Goal: Task Accomplishment & Management: Use online tool/utility

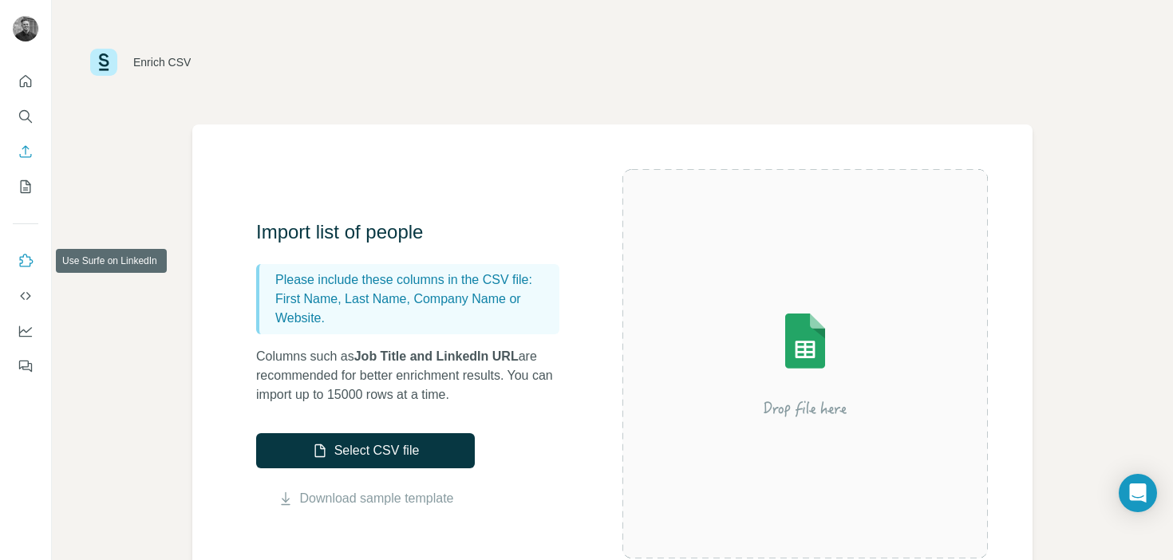
click at [29, 263] on icon "Use Surfe on LinkedIn" at bounding box center [26, 261] width 16 height 16
click at [30, 359] on icon "Feedback" at bounding box center [26, 366] width 16 height 16
click at [28, 117] on icon "Search" at bounding box center [24, 115] width 10 height 10
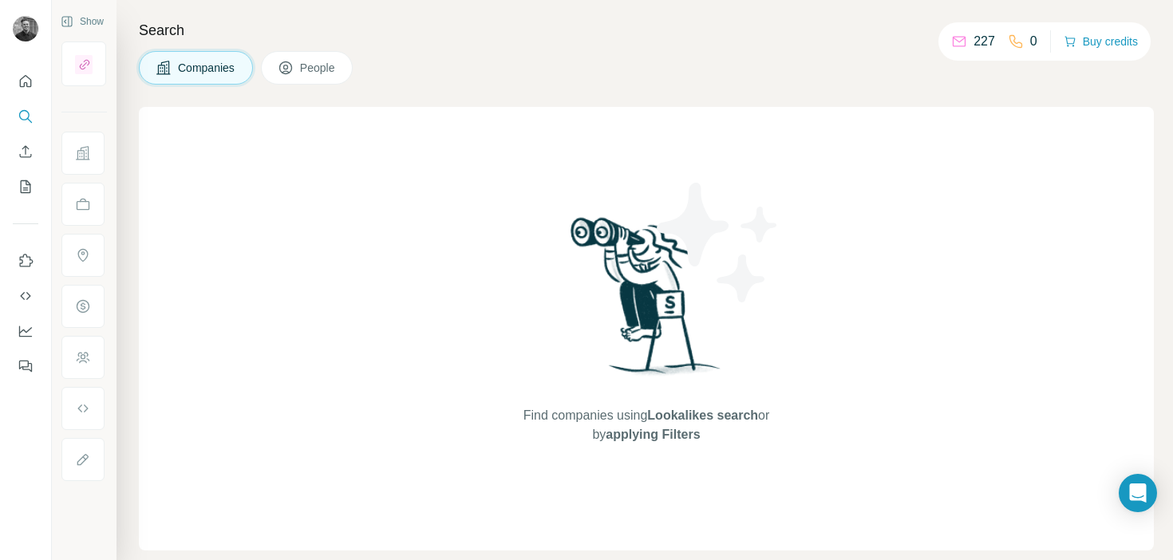
click at [286, 68] on icon at bounding box center [286, 68] width 16 height 16
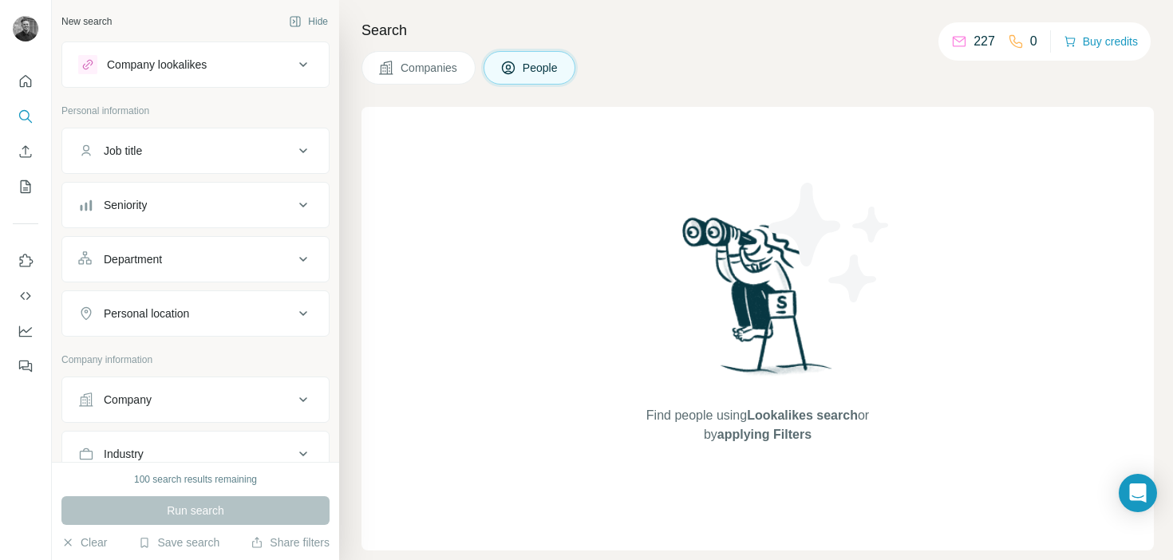
click at [515, 63] on icon at bounding box center [508, 67] width 13 height 13
click at [169, 79] on button "Company lookalikes" at bounding box center [195, 65] width 267 height 38
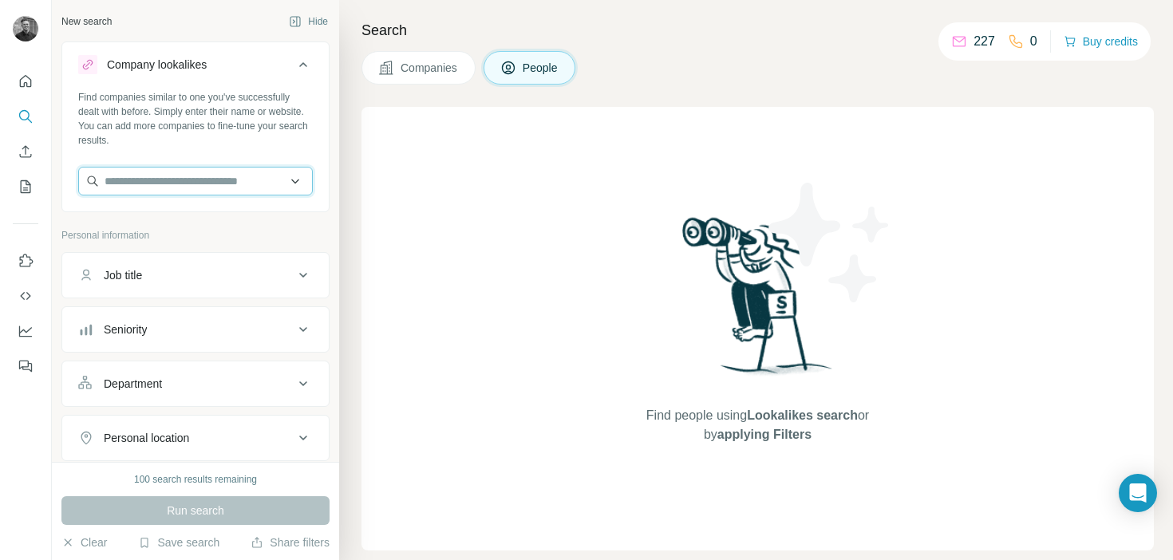
click at [217, 185] on input "text" at bounding box center [195, 181] width 235 height 29
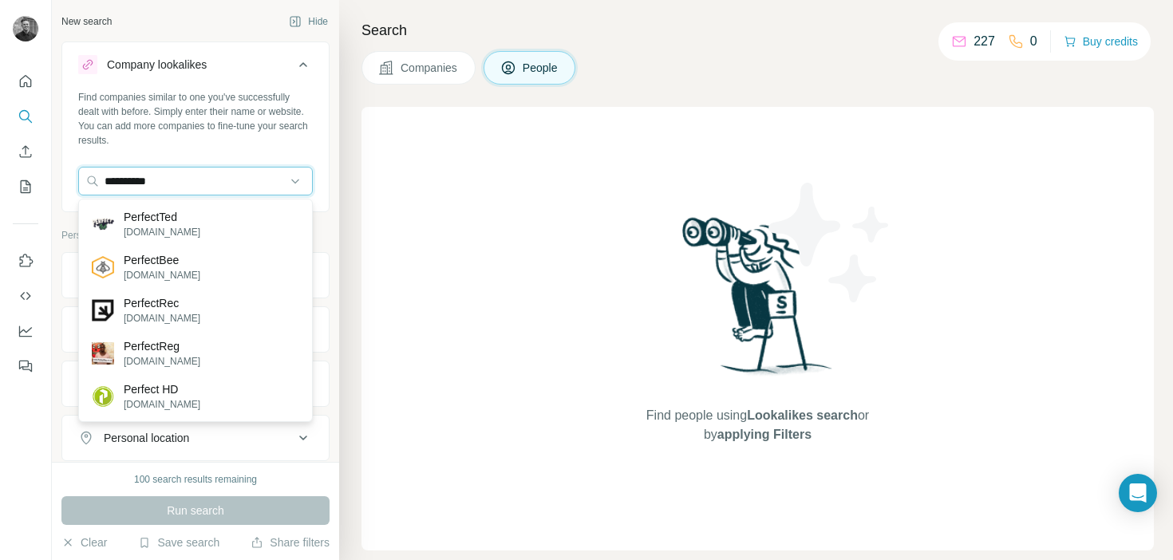
type input "**********"
click at [210, 201] on div "PerfectTed [DOMAIN_NAME] PerfectBee [DOMAIN_NAME] PerfectRec [DOMAIN_NAME] Perf…" at bounding box center [195, 311] width 235 height 224
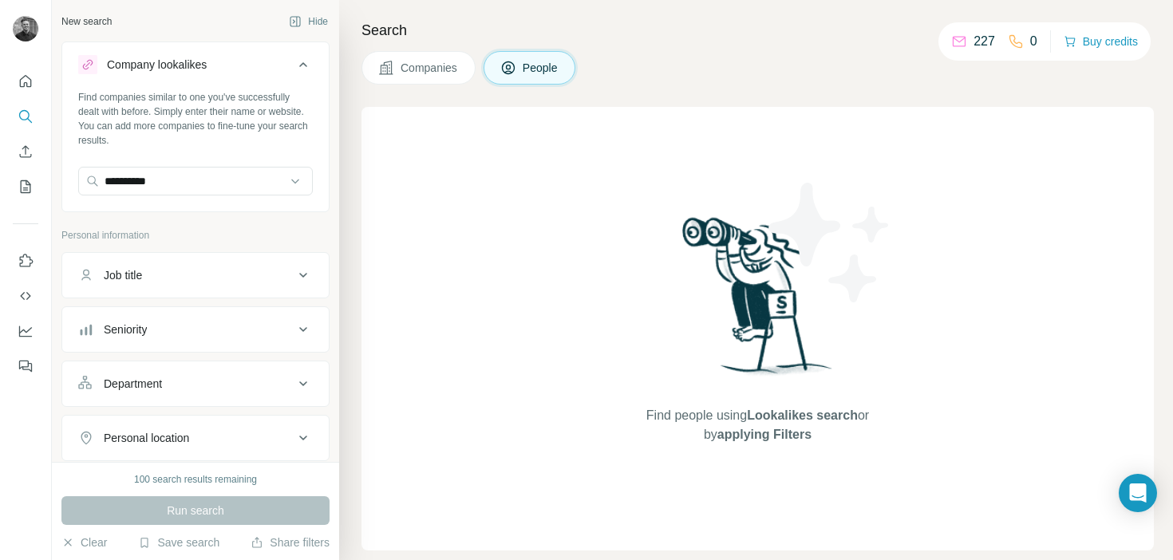
click at [200, 198] on div "**********" at bounding box center [195, 183] width 235 height 32
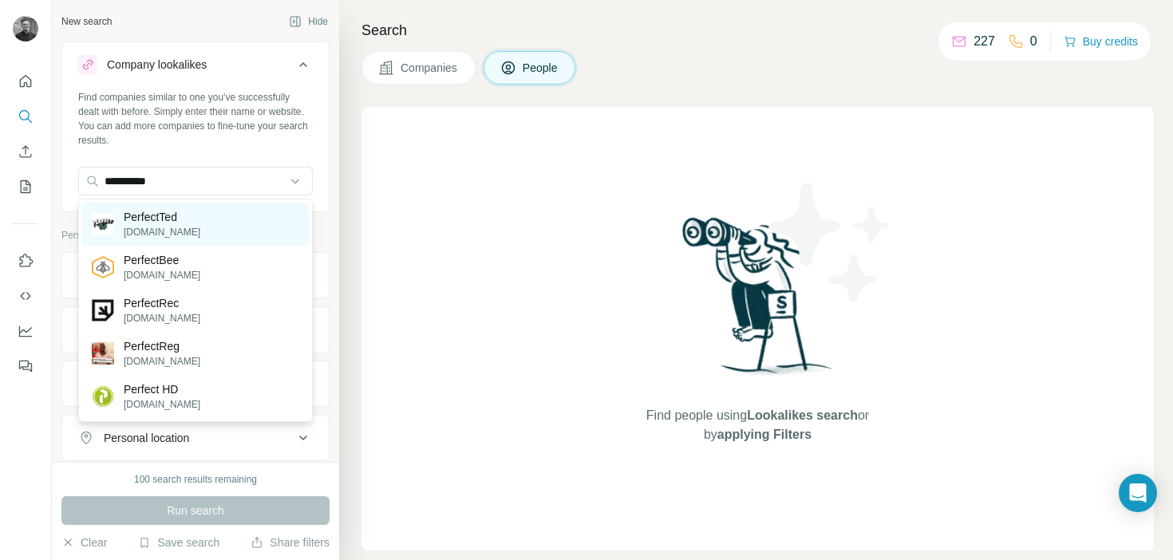
click at [196, 213] on div "PerfectTed [DOMAIN_NAME]" at bounding box center [195, 224] width 227 height 43
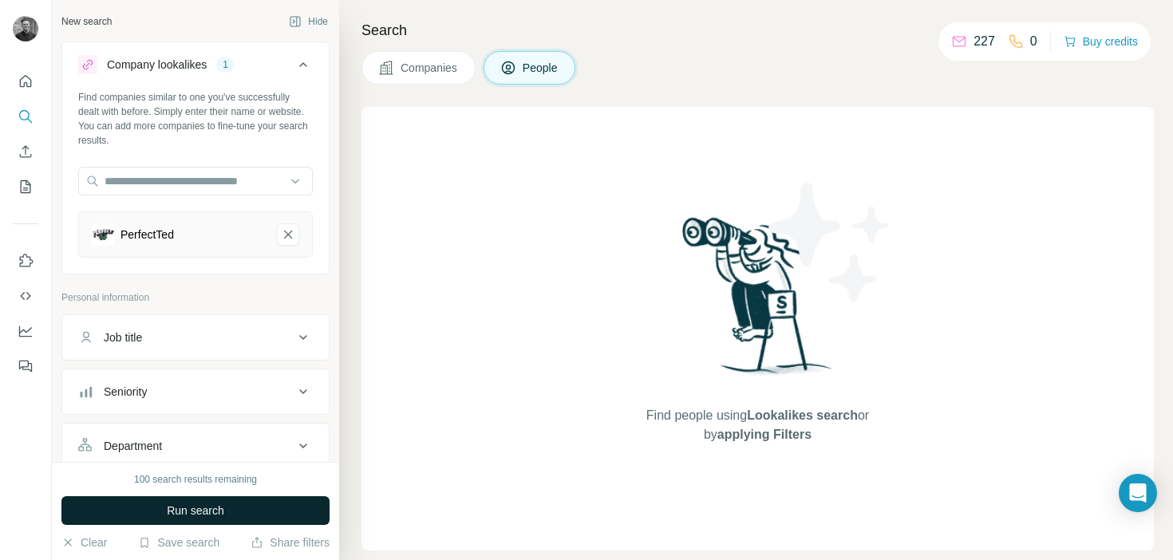
click at [193, 508] on span "Run search" at bounding box center [195, 511] width 57 height 16
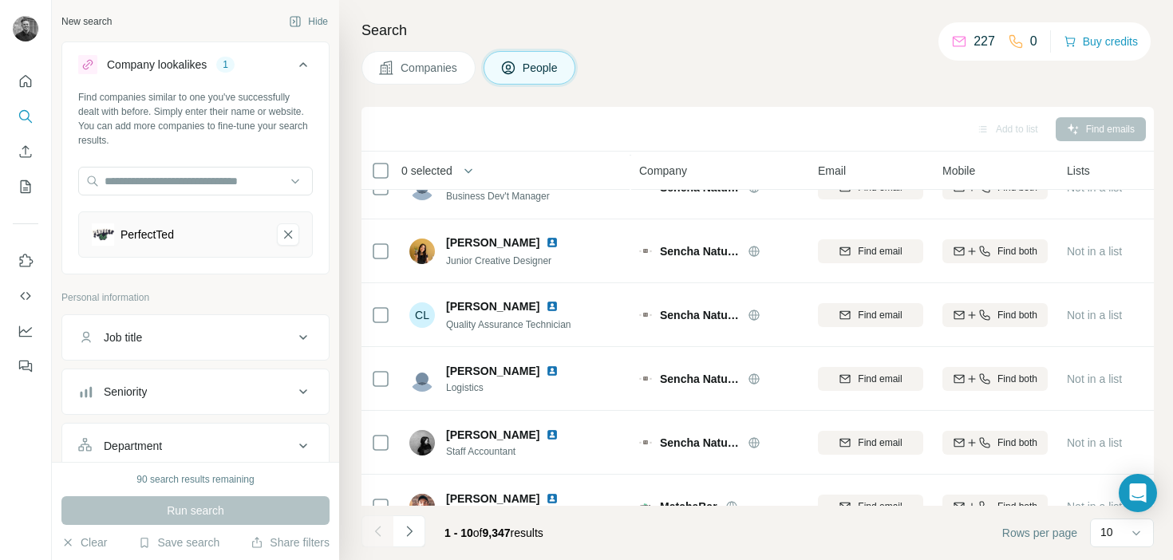
scroll to position [322, 0]
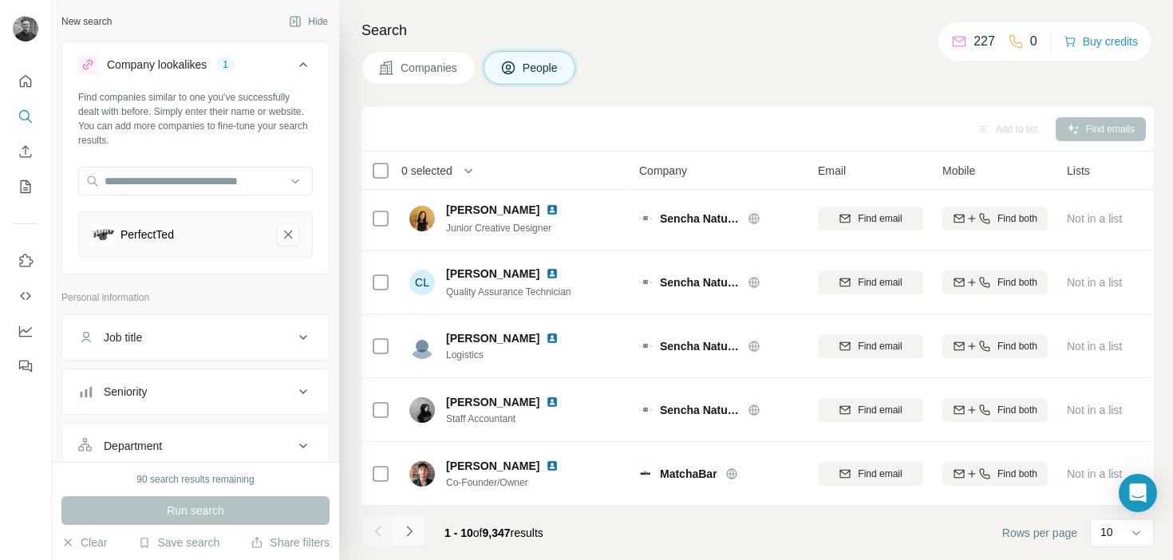
click at [418, 531] on button "Navigate to next page" at bounding box center [410, 532] width 32 height 32
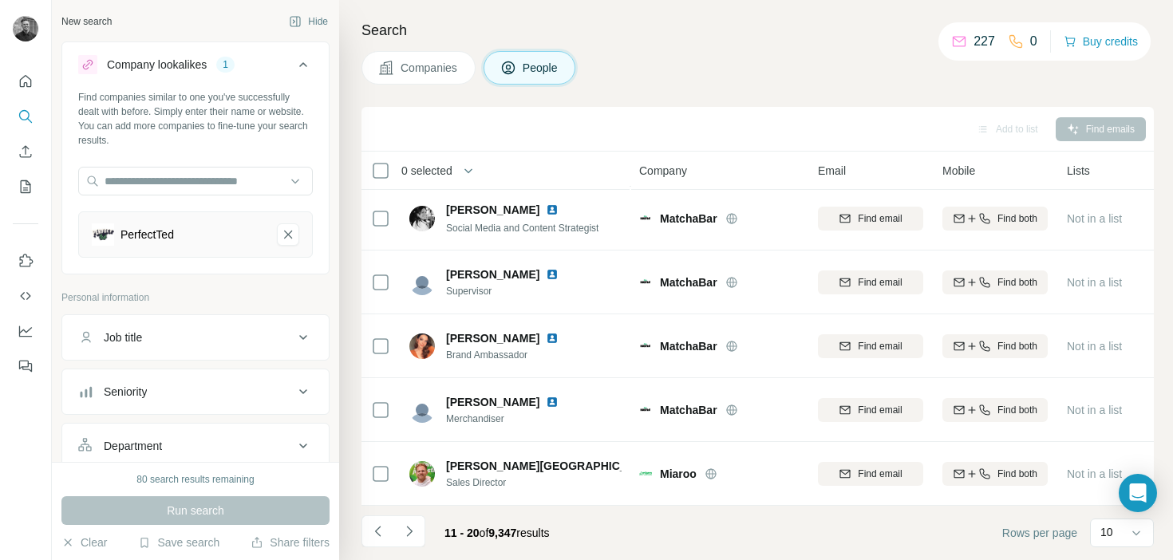
click at [263, 440] on div "Department" at bounding box center [186, 446] width 216 height 16
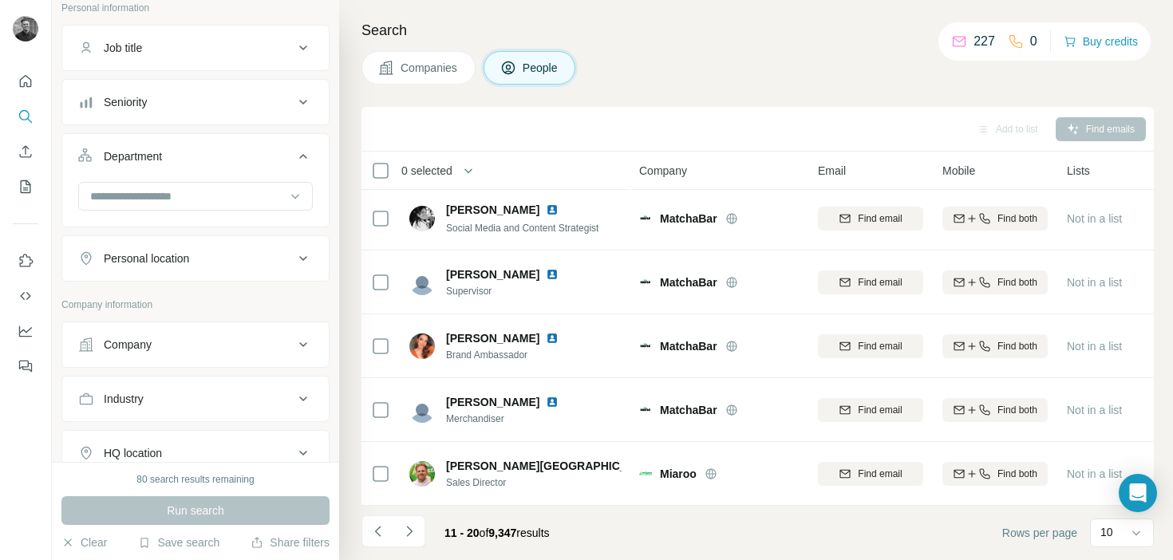
scroll to position [259, 0]
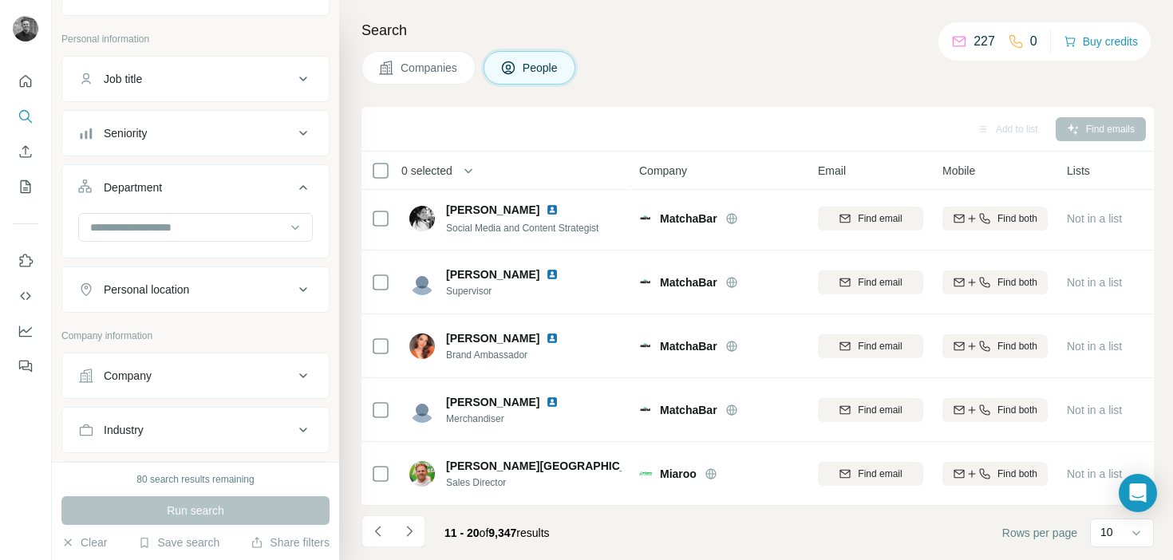
click at [233, 212] on button "Department" at bounding box center [195, 190] width 267 height 45
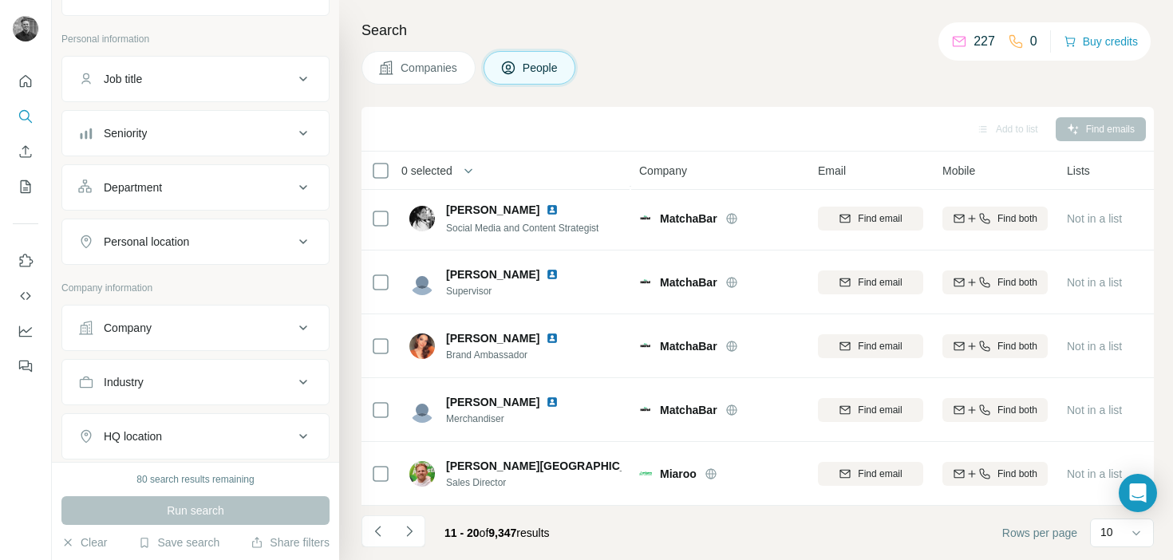
click at [226, 198] on button "Department" at bounding box center [195, 187] width 267 height 38
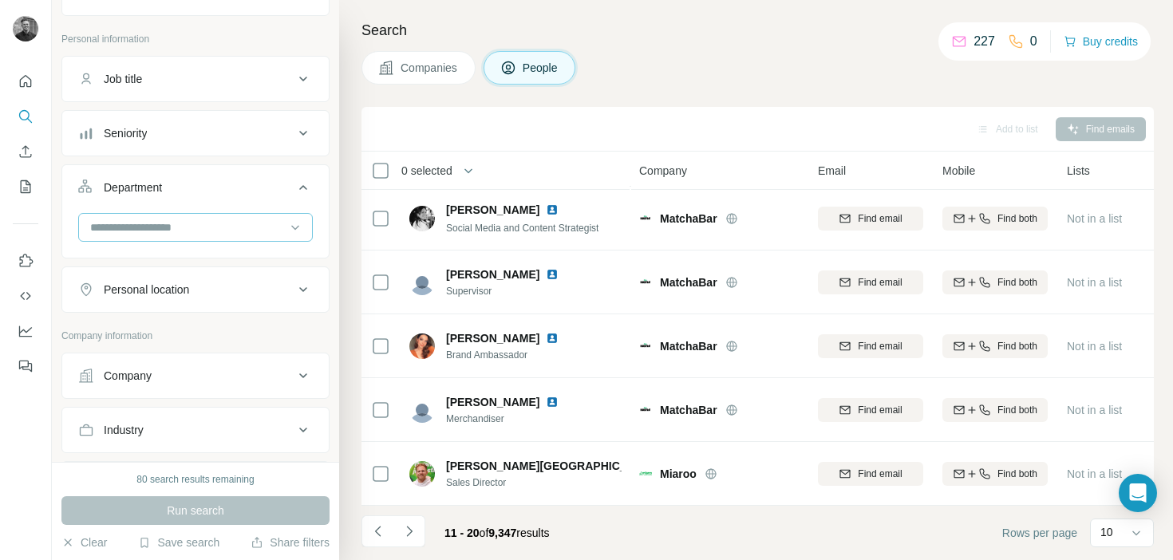
click at [220, 220] on input at bounding box center [187, 228] width 197 height 18
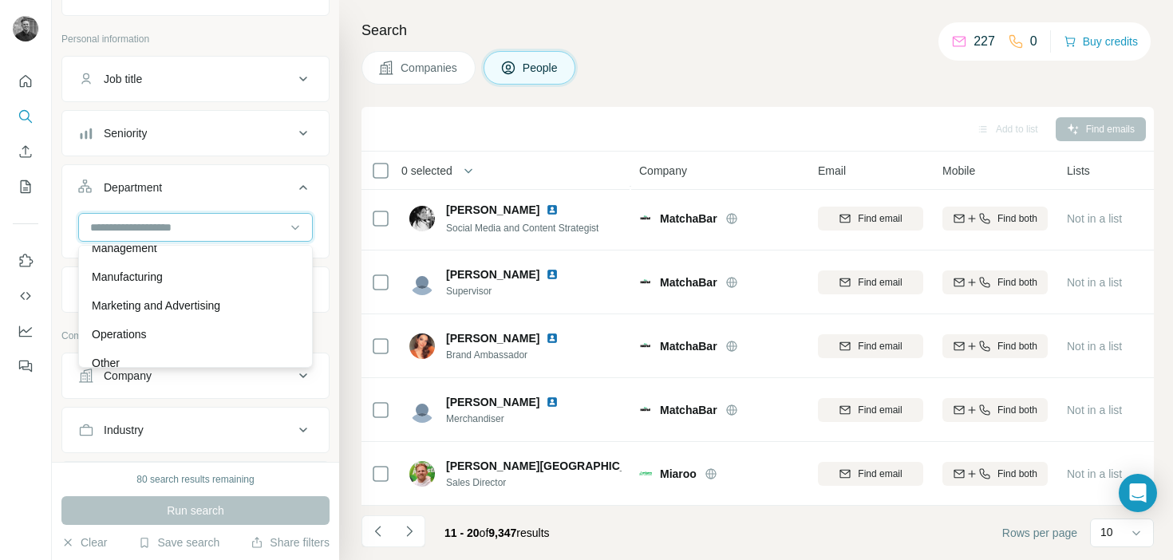
scroll to position [342, 0]
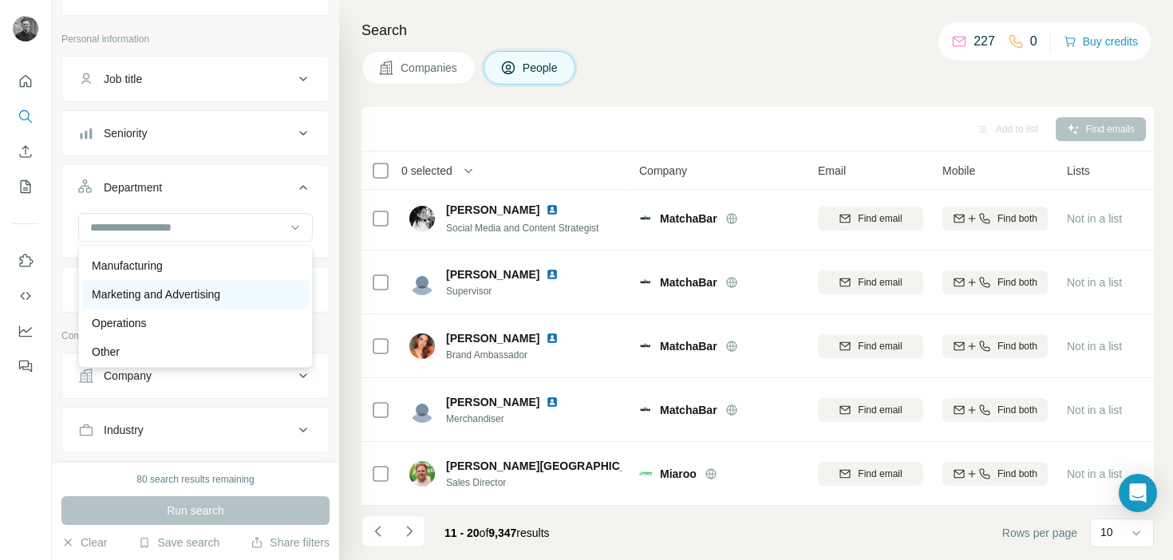
click at [208, 294] on p "Marketing and Advertising" at bounding box center [156, 295] width 129 height 16
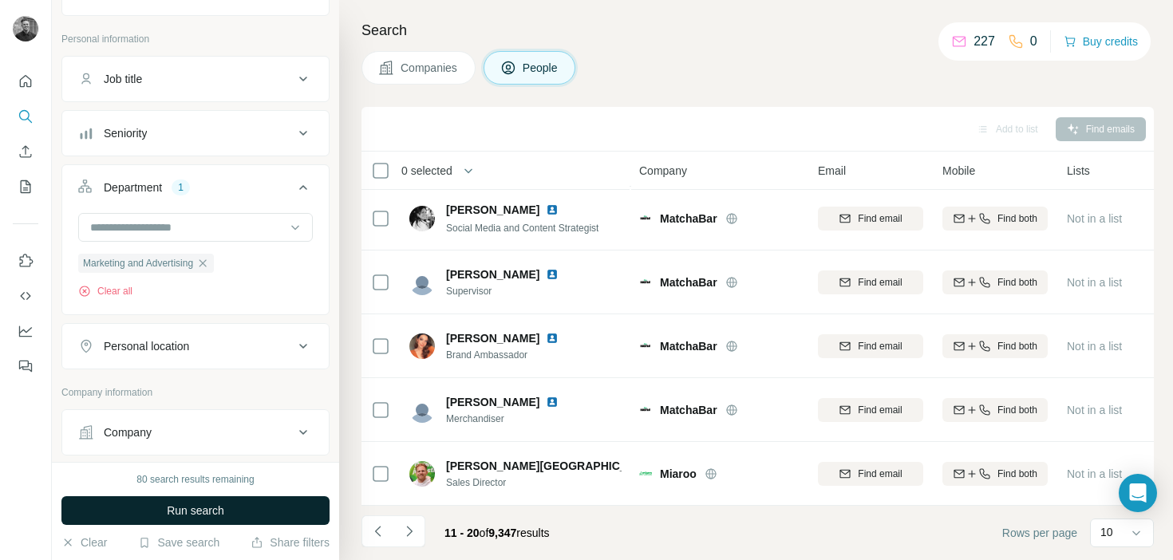
click at [237, 515] on button "Run search" at bounding box center [195, 511] width 268 height 29
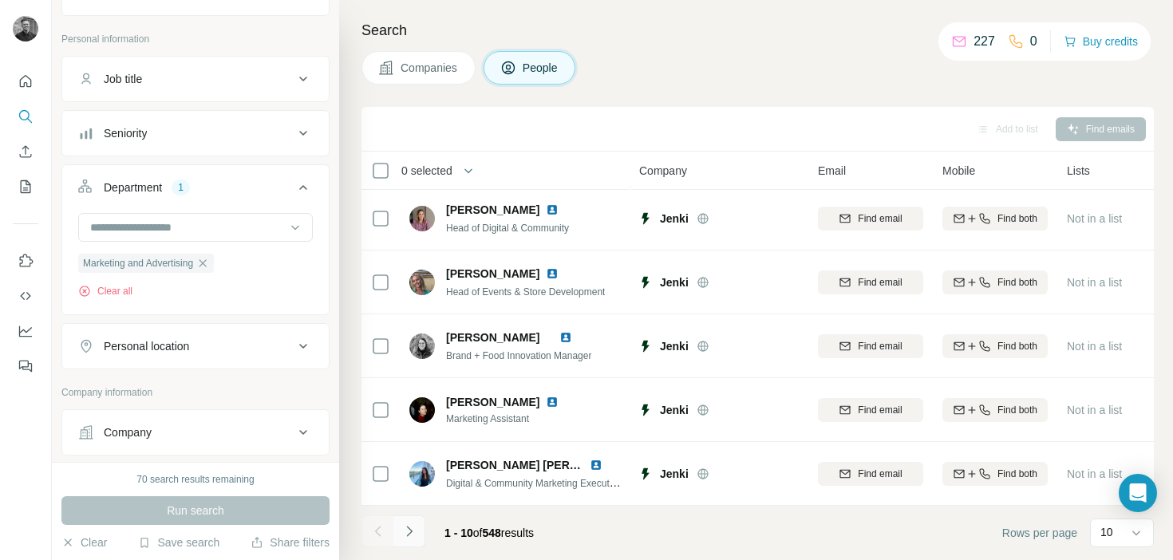
click at [415, 539] on icon "Navigate to next page" at bounding box center [410, 532] width 16 height 16
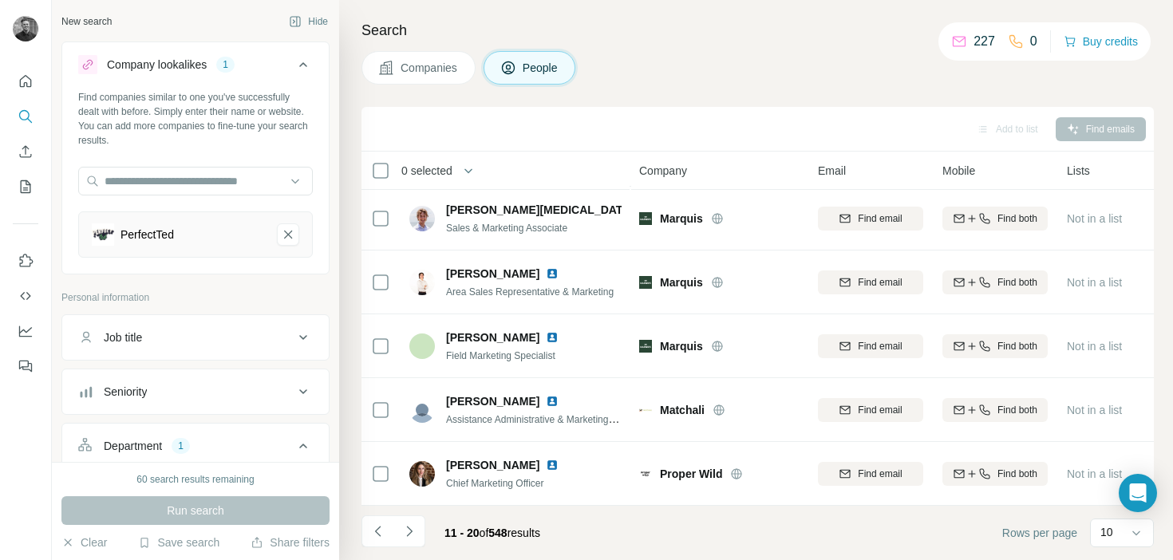
click at [211, 235] on div "PerfectTed" at bounding box center [178, 235] width 172 height 22
click at [453, 117] on div "Add to list Find emails" at bounding box center [758, 129] width 777 height 28
click at [419, 523] on button "Navigate to next page" at bounding box center [410, 532] width 32 height 32
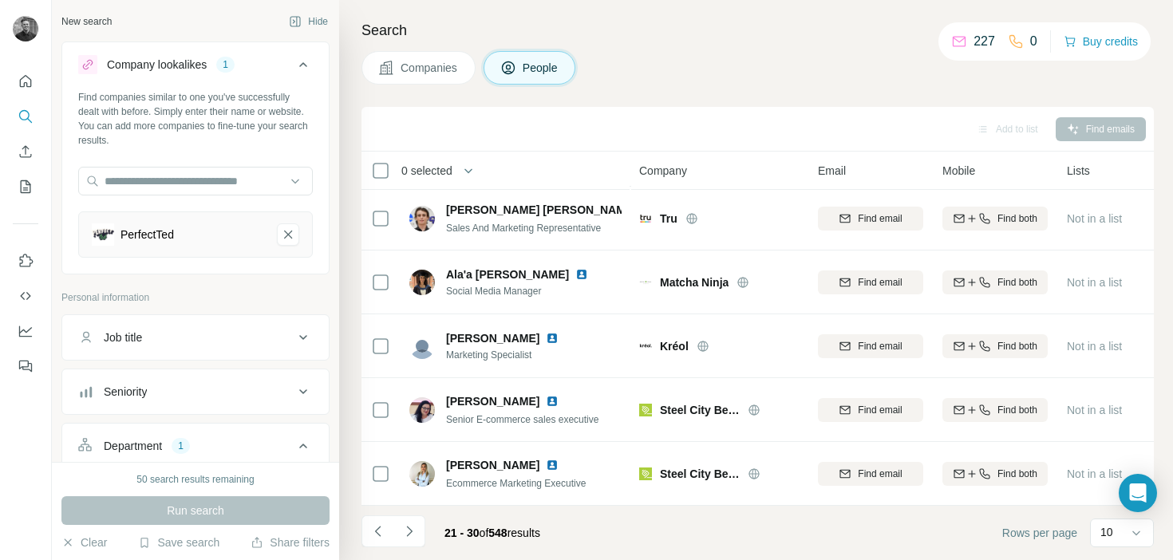
click at [445, 69] on span "Companies" at bounding box center [430, 68] width 58 height 16
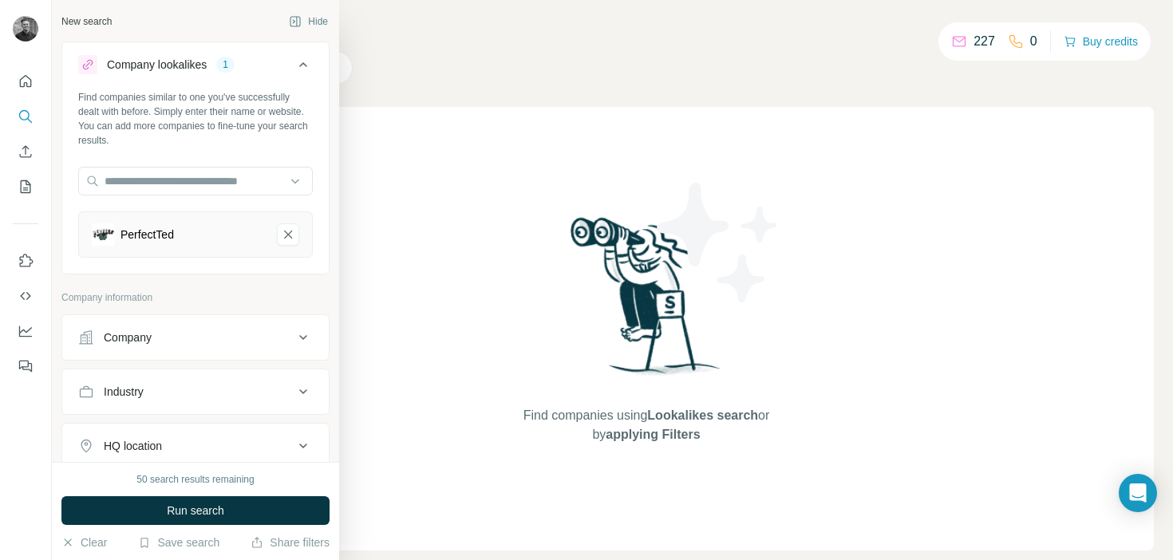
click at [201, 232] on div "PerfectTed" at bounding box center [178, 235] width 172 height 22
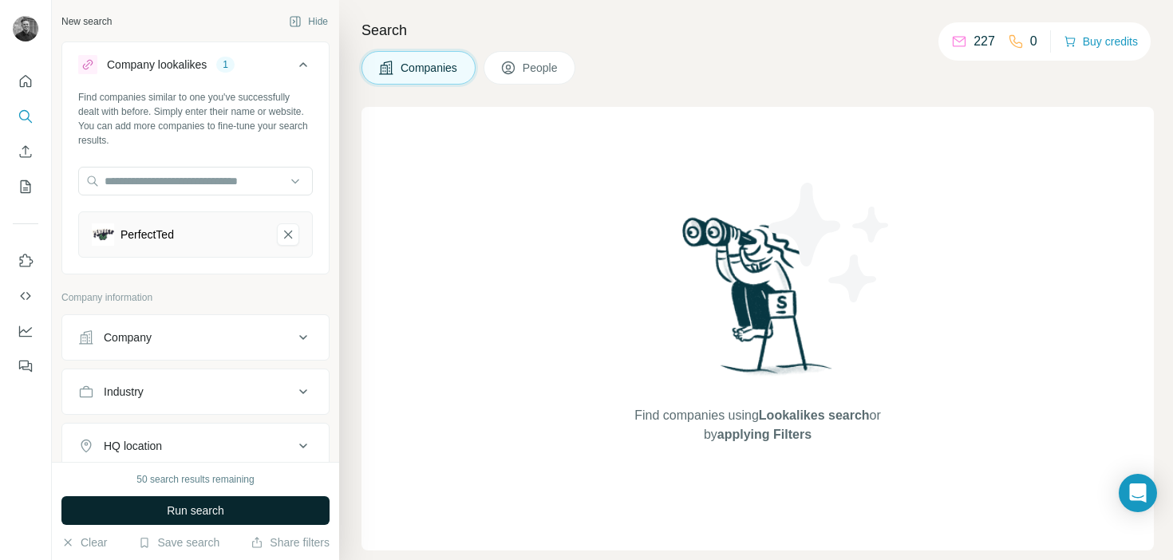
click at [196, 510] on span "Run search" at bounding box center [195, 511] width 57 height 16
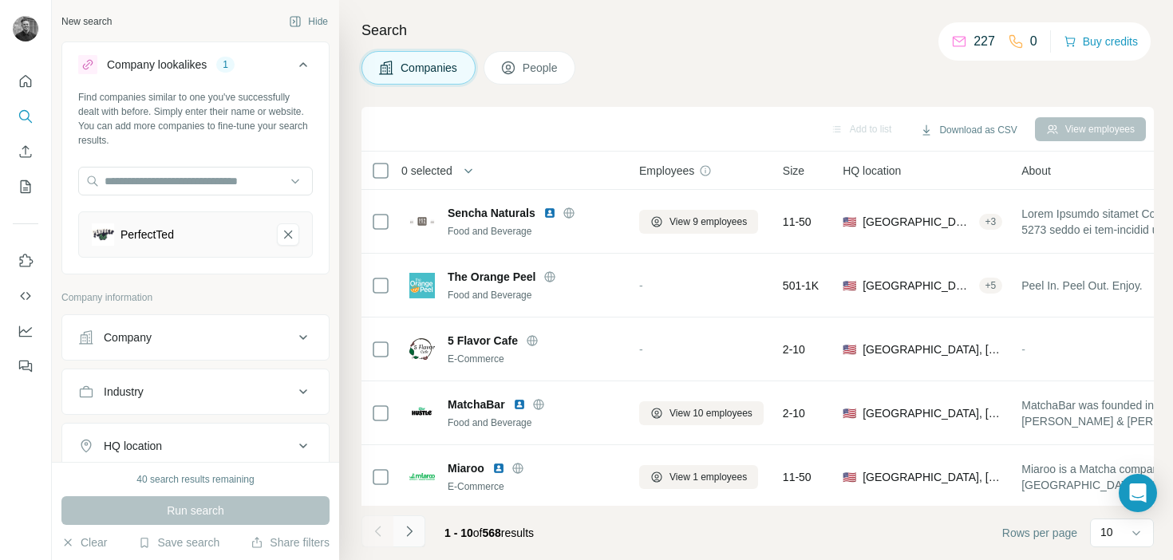
click at [421, 520] on button "Navigate to next page" at bounding box center [410, 532] width 32 height 32
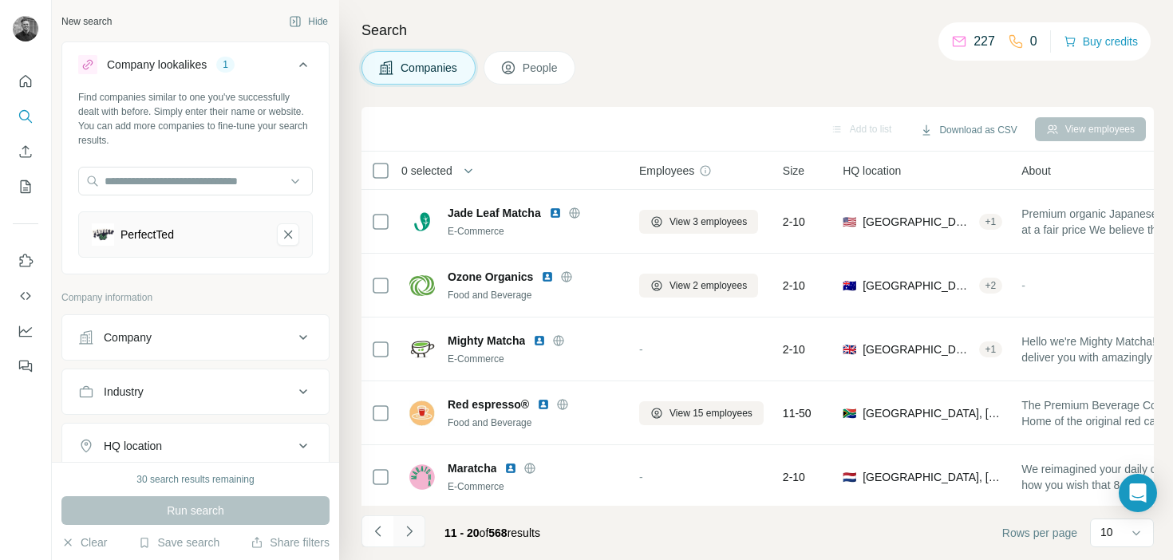
click at [425, 527] on button "Navigate to next page" at bounding box center [410, 532] width 32 height 32
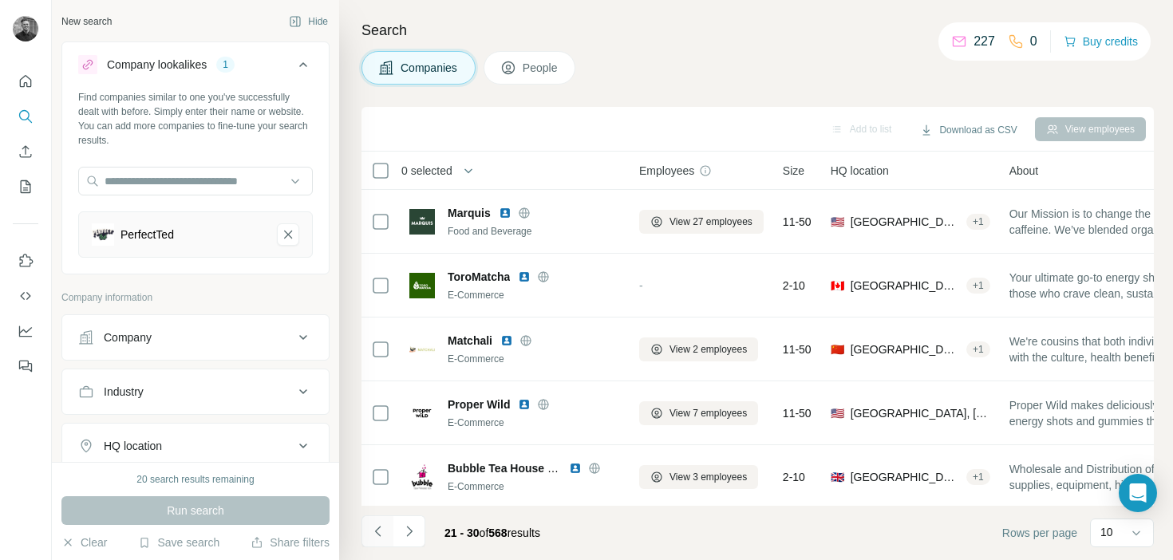
click at [378, 535] on icon "Navigate to previous page" at bounding box center [378, 532] width 16 height 16
